Goal: Task Accomplishment & Management: Manage account settings

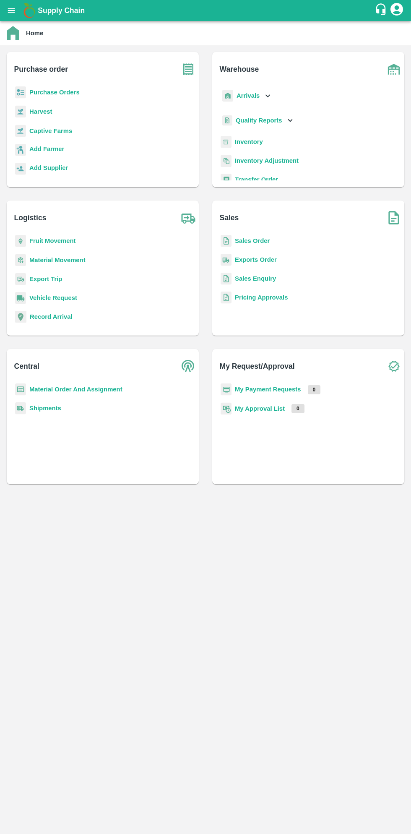
click at [18, 8] on button "open drawer" at bounding box center [11, 10] width 19 height 19
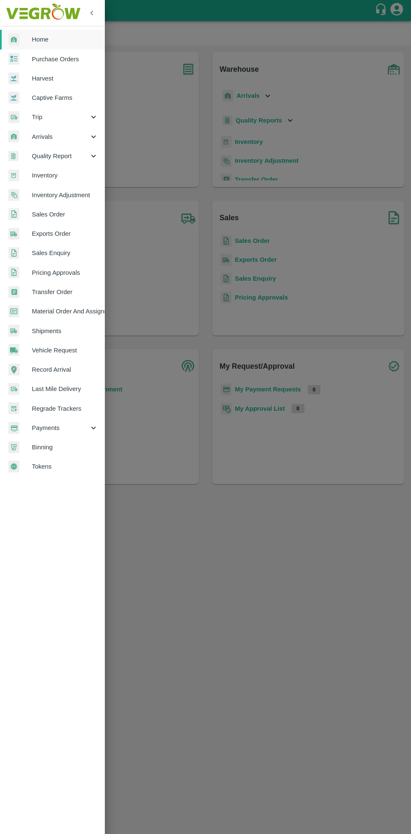
click at [51, 427] on span "Payments" at bounding box center [60, 427] width 57 height 9
click at [68, 446] on span "My Payment Requests" at bounding box center [69, 447] width 60 height 9
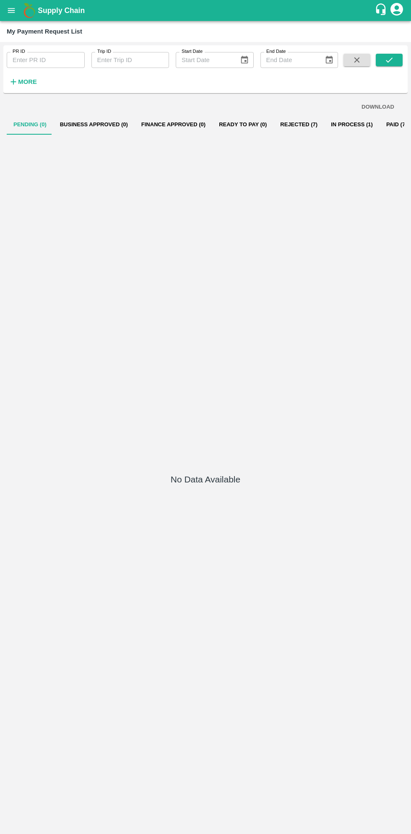
click at [332, 127] on button "In Process (1)" at bounding box center [351, 125] width 55 height 20
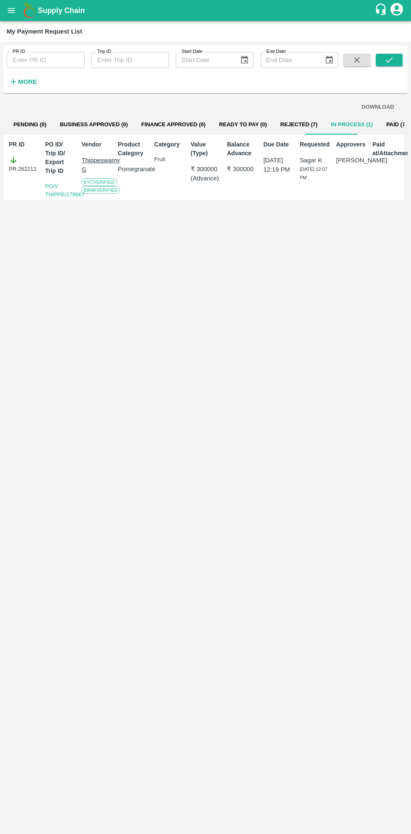
click at [273, 128] on button "Rejected (7)" at bounding box center [298, 125] width 51 height 20
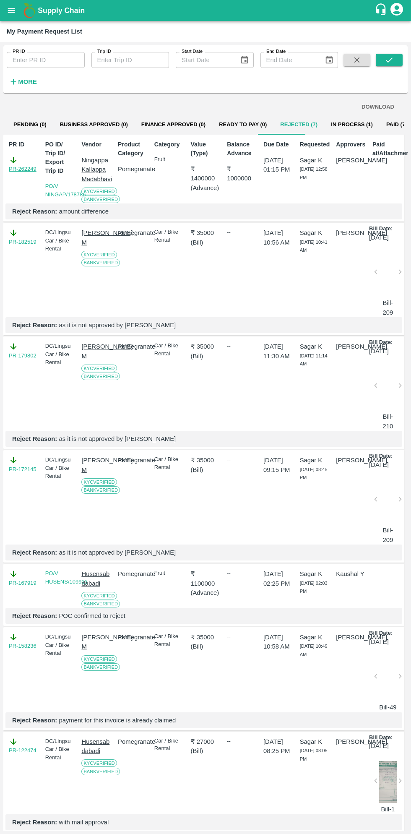
click at [23, 167] on link "PR-262249" at bounding box center [23, 169] width 28 height 8
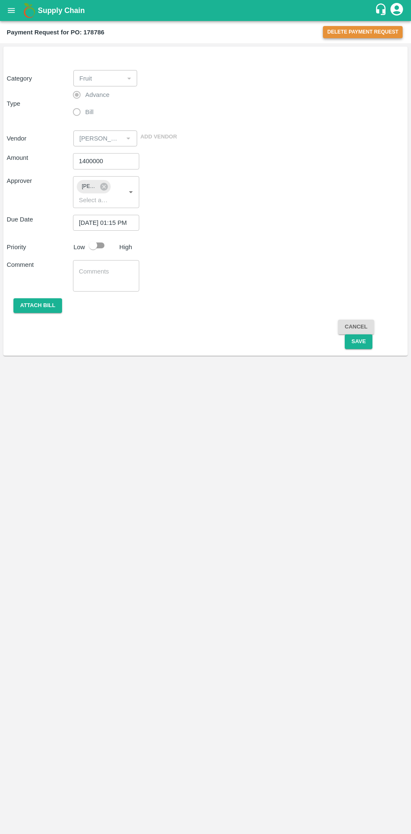
click at [361, 32] on button "Delete Payment Request" at bounding box center [363, 32] width 80 height 12
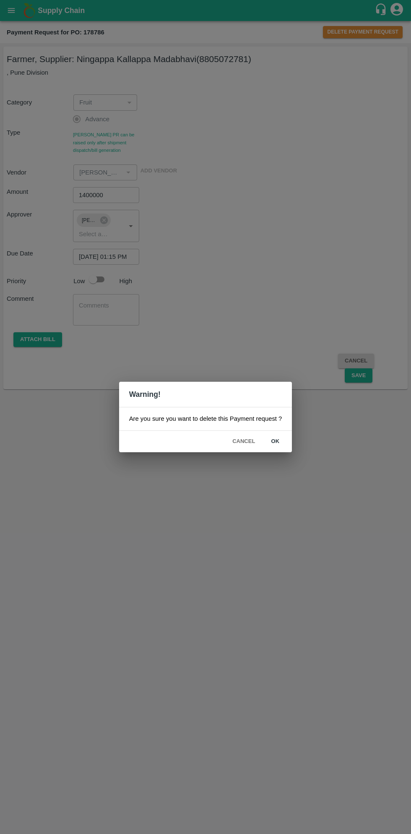
click at [283, 441] on button "ok" at bounding box center [275, 441] width 27 height 15
